Goal: Task Accomplishment & Management: Use online tool/utility

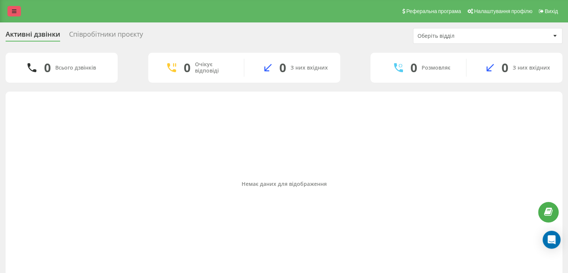
click at [13, 12] on icon at bounding box center [14, 11] width 4 height 5
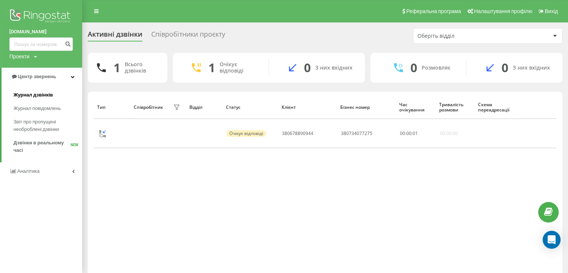
click at [35, 96] on span "Журнал дзвінків" at bounding box center [33, 94] width 40 height 7
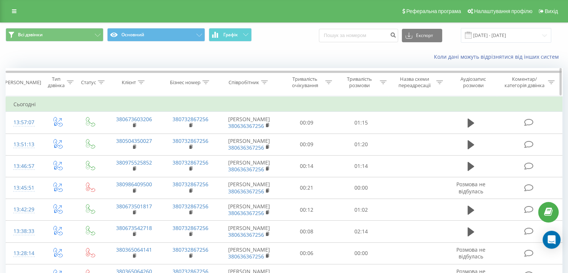
click at [380, 83] on icon at bounding box center [383, 82] width 7 height 4
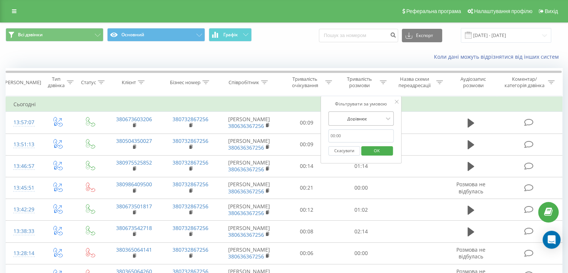
click at [379, 120] on div at bounding box center [357, 118] width 53 height 7
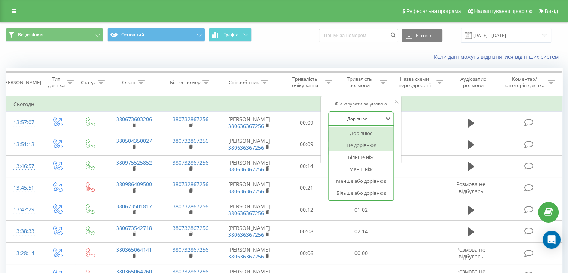
click at [364, 157] on div "Більше ніж" at bounding box center [361, 157] width 65 height 12
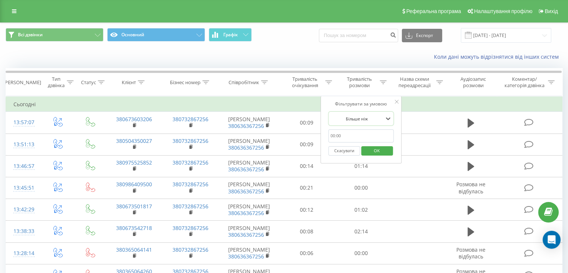
click at [360, 137] on input "text" at bounding box center [361, 135] width 66 height 13
type input "59"
click at [373, 148] on span "OK" at bounding box center [376, 151] width 21 height 12
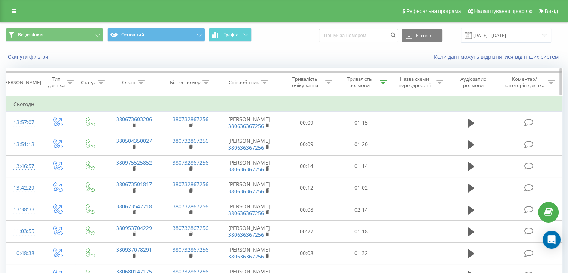
click at [387, 83] on div "Тривалість розмови" at bounding box center [361, 82] width 55 height 13
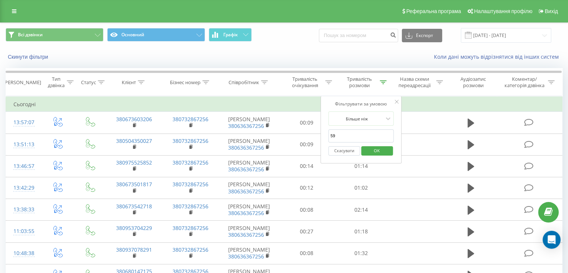
click at [375, 145] on span "OK" at bounding box center [376, 151] width 21 height 12
